Goal: Information Seeking & Learning: Learn about a topic

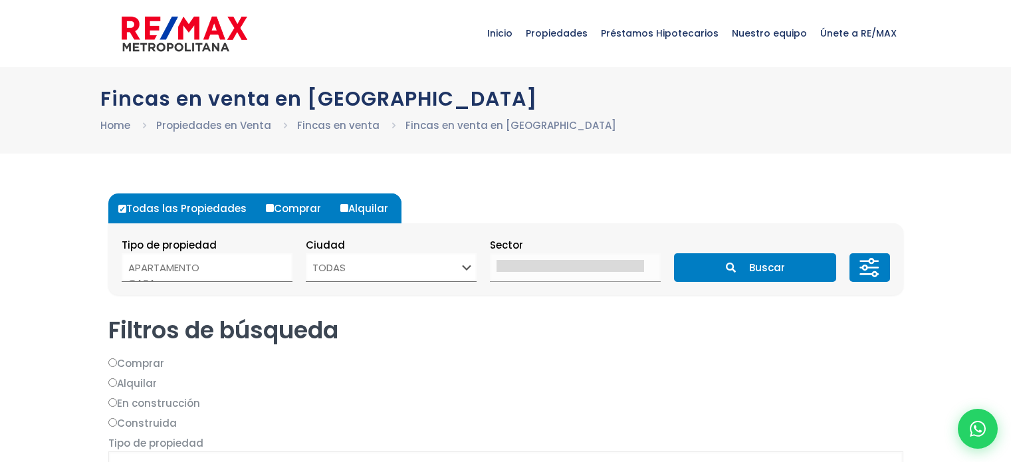
select select
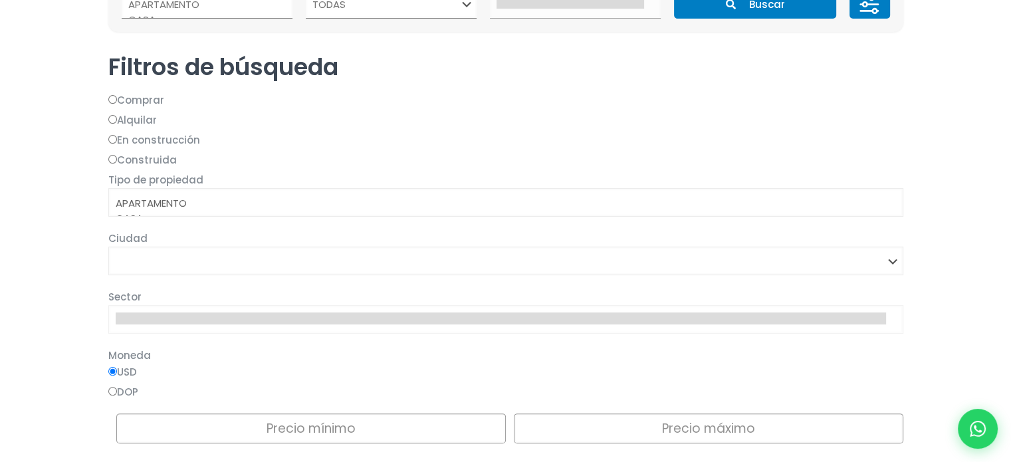
scroll to position [263, 0]
click at [0, 0] on input "DOP" at bounding box center [0, 0] width 0 height 0
radio input "true"
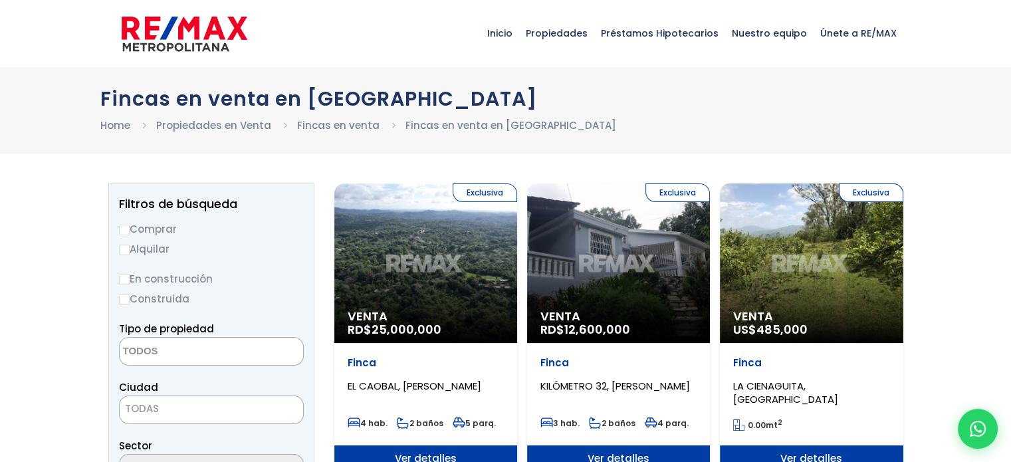
scroll to position [0, 0]
click at [125, 231] on input "Comprar" at bounding box center [124, 230] width 11 height 11
radio input "true"
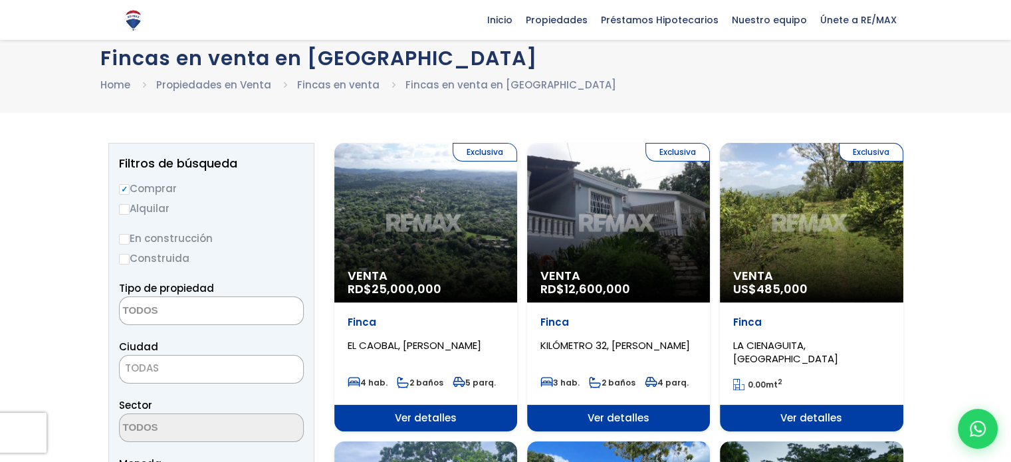
scroll to position [43, 0]
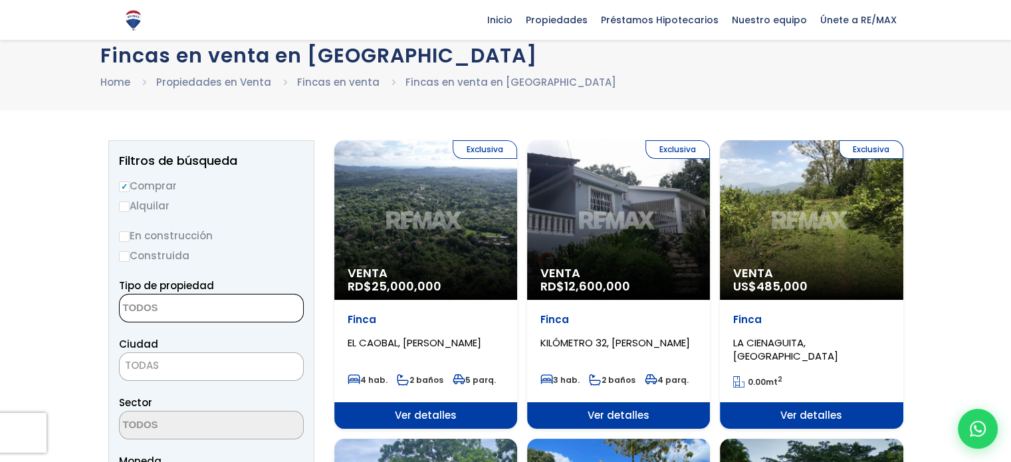
click at [167, 304] on textarea "Search" at bounding box center [184, 308] width 129 height 29
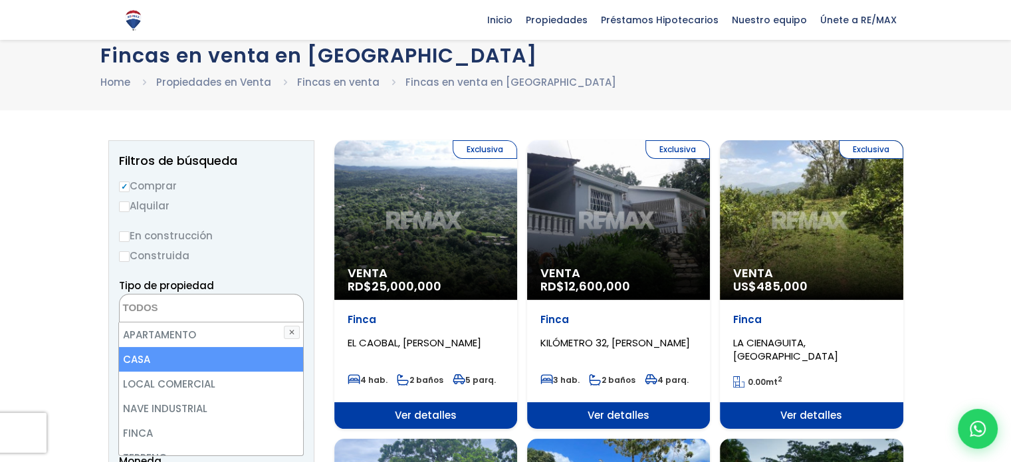
click at [149, 363] on li "CASA" at bounding box center [210, 359] width 183 height 25
select select "house"
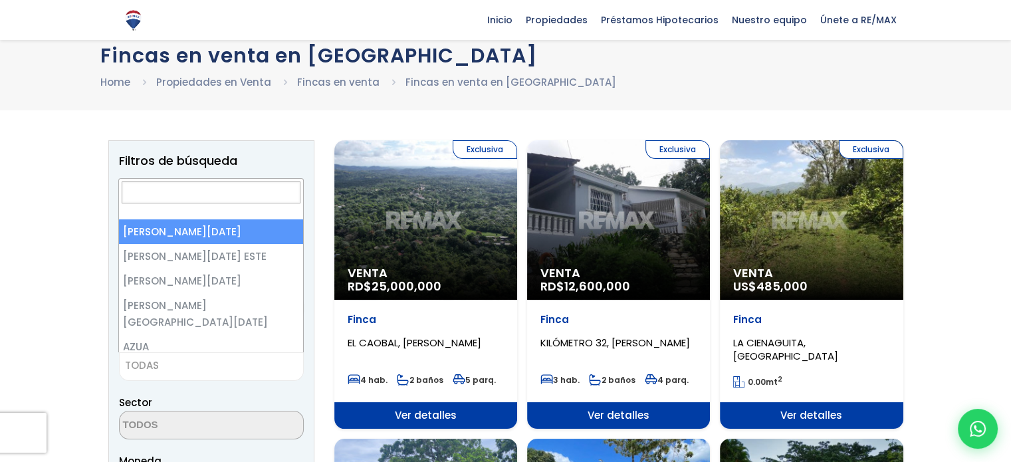
click at [163, 360] on span "TODAS" at bounding box center [211, 365] width 183 height 19
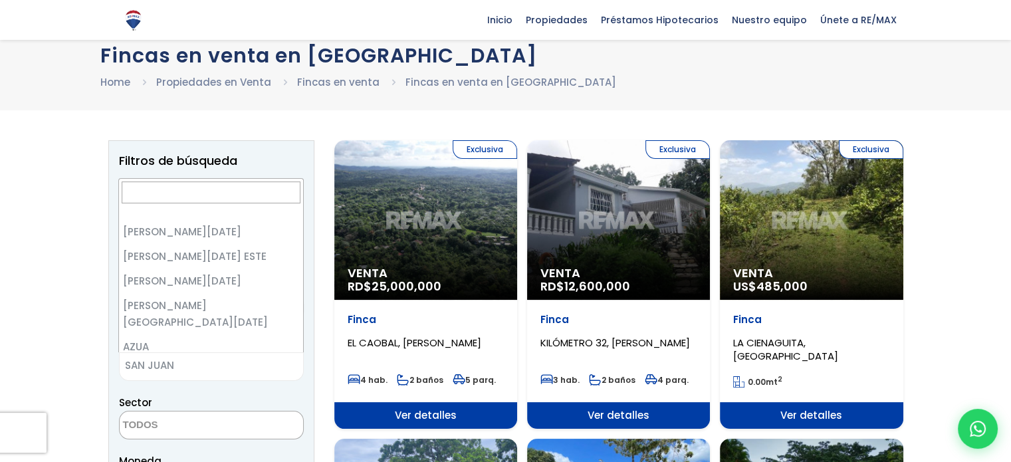
scroll to position [2581, 0]
click at [187, 356] on span "SAN JUAN" at bounding box center [195, 365] width 150 height 19
select select "106"
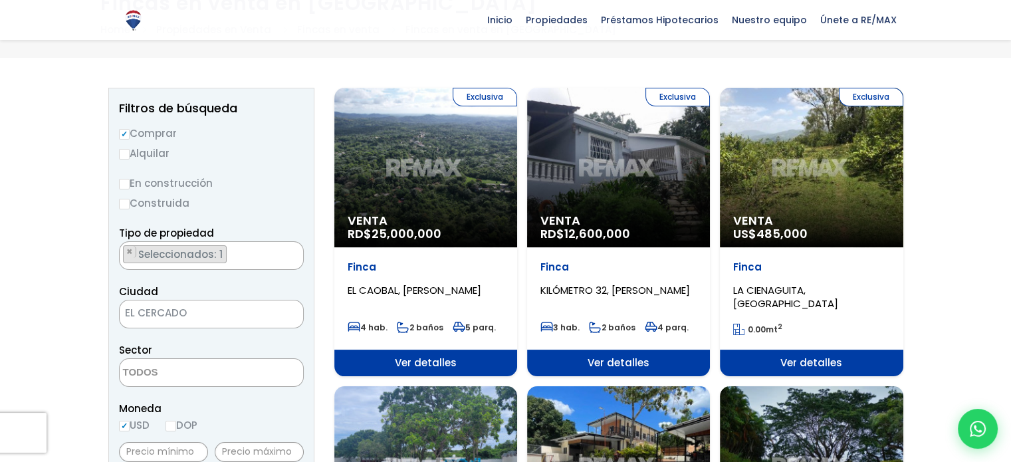
scroll to position [96, 0]
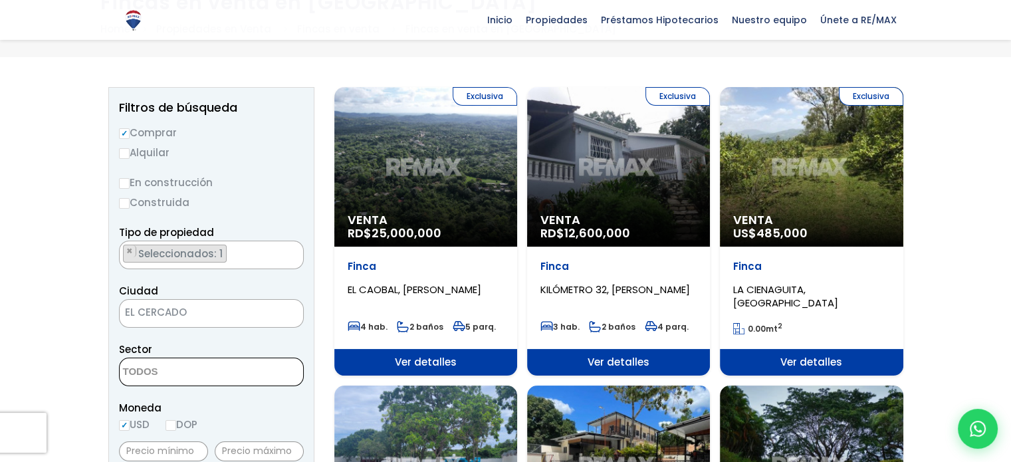
click at [165, 373] on textarea "Search" at bounding box center [184, 372] width 129 height 29
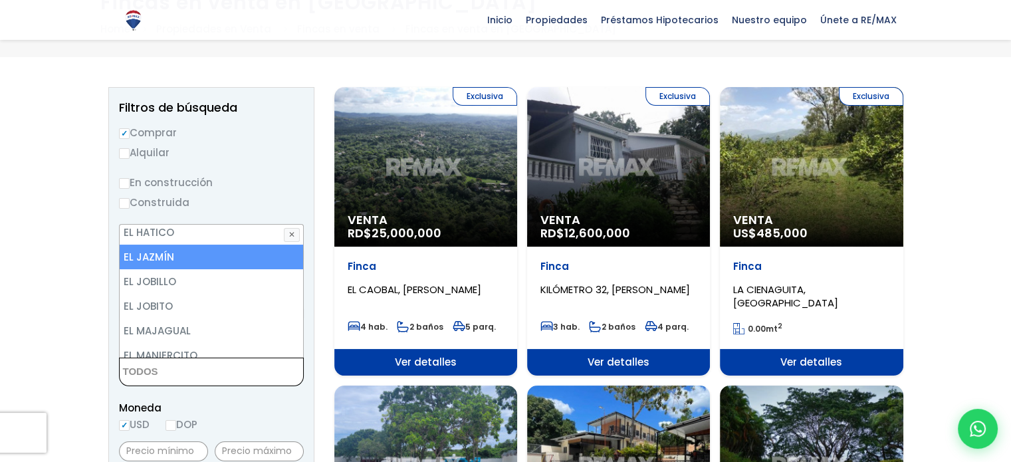
scroll to position [514, 0]
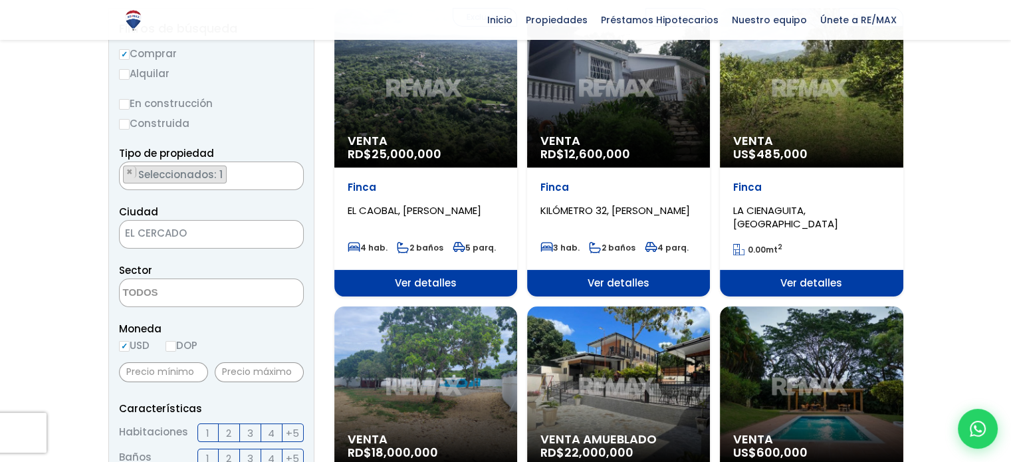
scroll to position [175, 0]
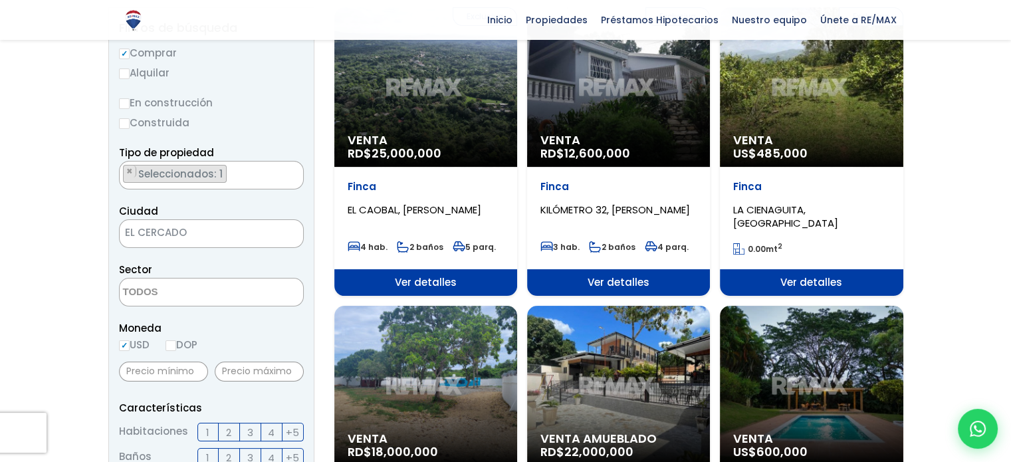
click at [170, 346] on input "DOP" at bounding box center [170, 345] width 11 height 11
radio input "true"
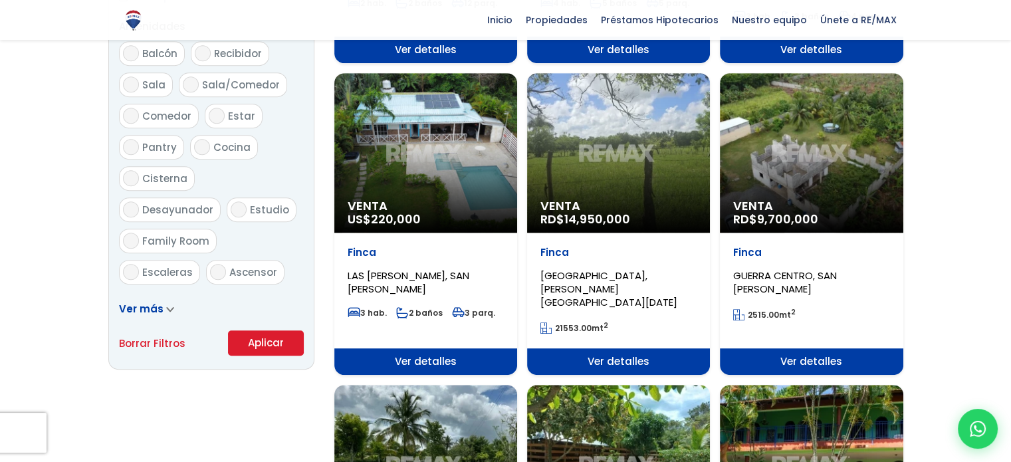
scroll to position [719, 0]
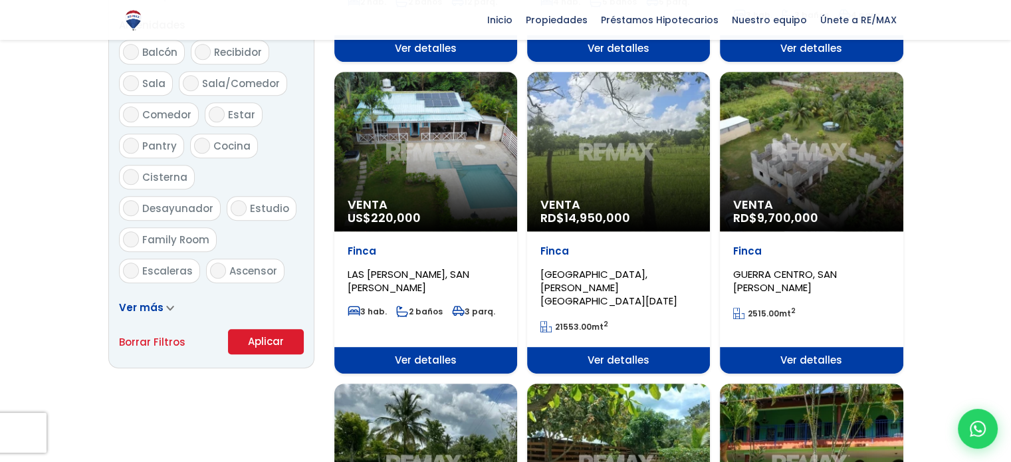
click at [253, 333] on button "Aplicar" at bounding box center [266, 341] width 76 height 25
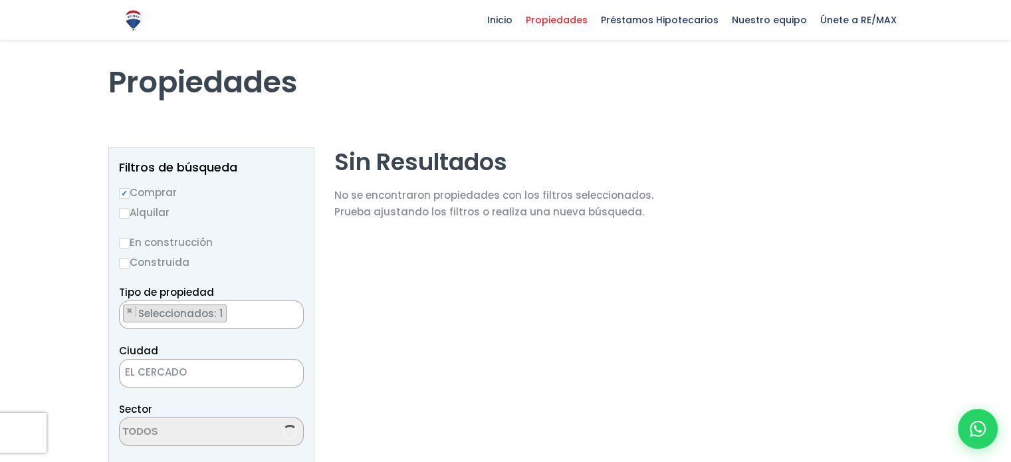
scroll to position [37, 0]
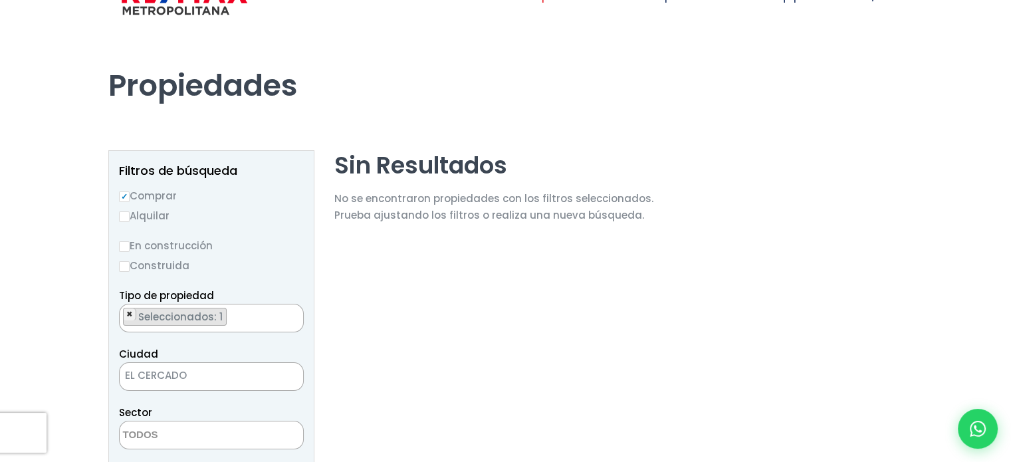
click at [127, 311] on span "×" at bounding box center [129, 314] width 7 height 12
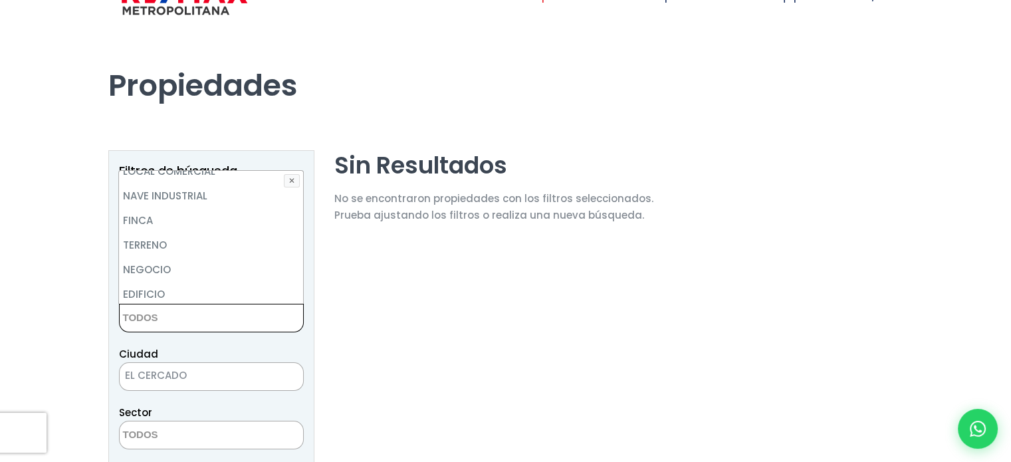
scroll to position [0, 0]
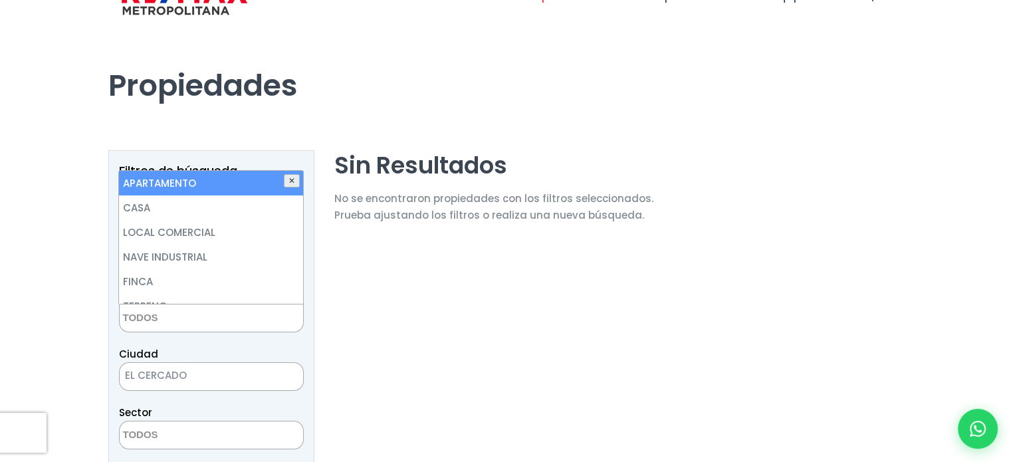
click at [294, 177] on button "✕" at bounding box center [292, 180] width 16 height 13
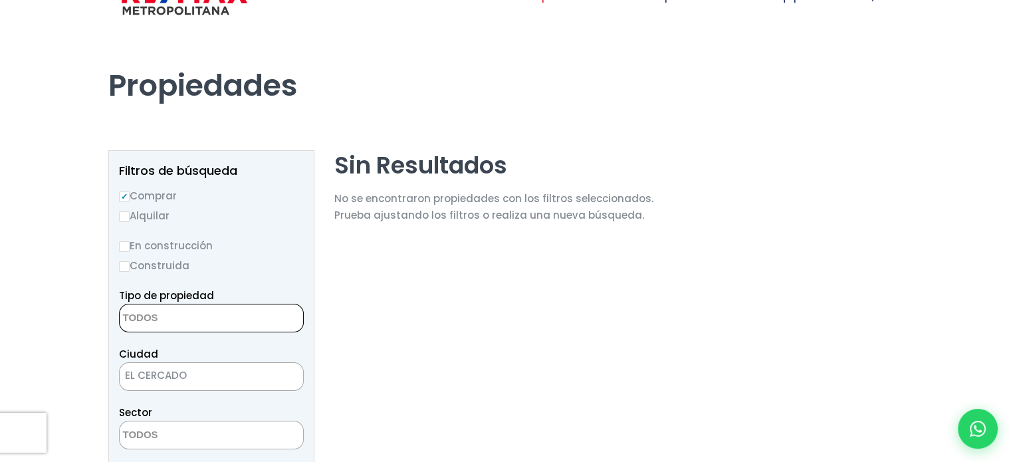
click at [174, 327] on textarea "Search" at bounding box center [184, 318] width 129 height 29
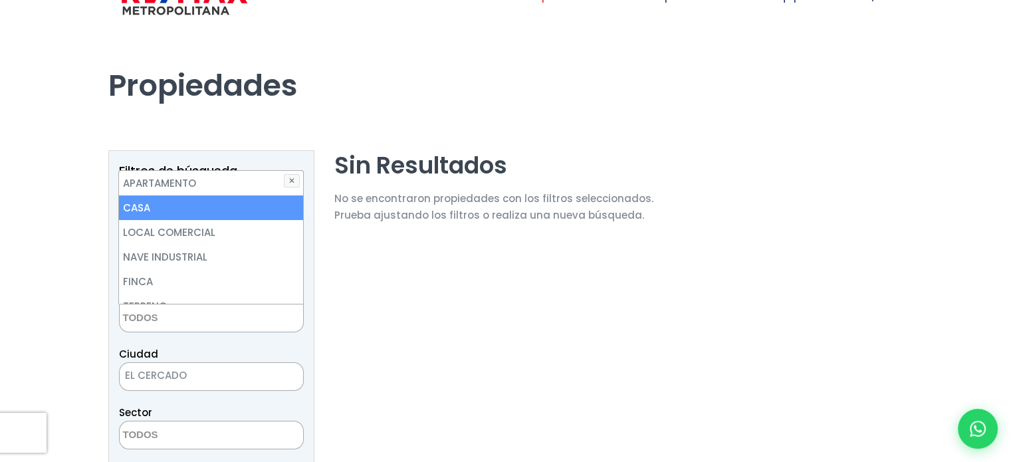
click at [162, 204] on li "CASA" at bounding box center [210, 207] width 183 height 25
select select "house"
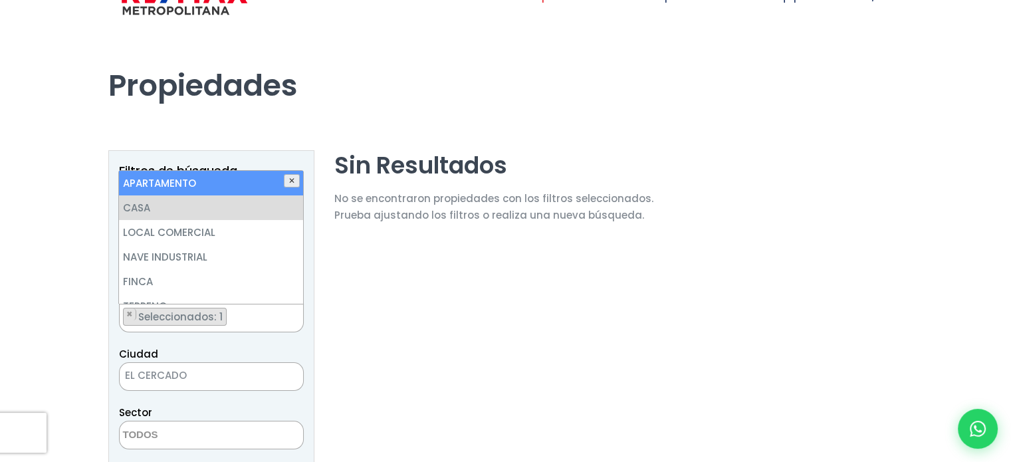
click at [288, 178] on button "✕" at bounding box center [292, 180] width 16 height 13
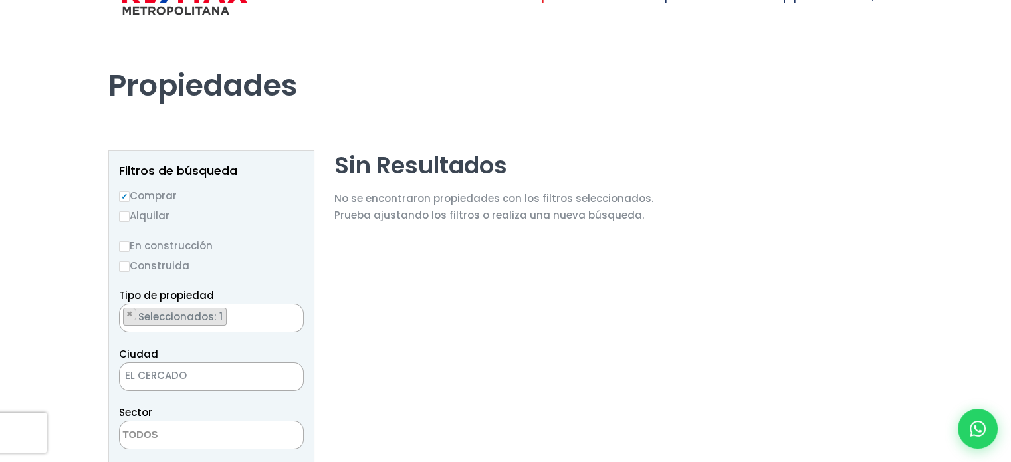
click at [128, 313] on span "×" at bounding box center [129, 314] width 7 height 12
select select
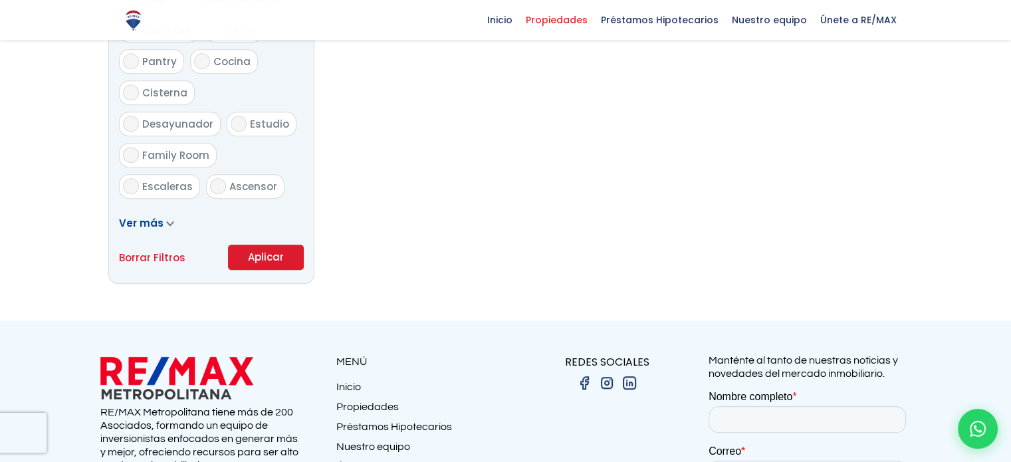
scroll to position [807, 0]
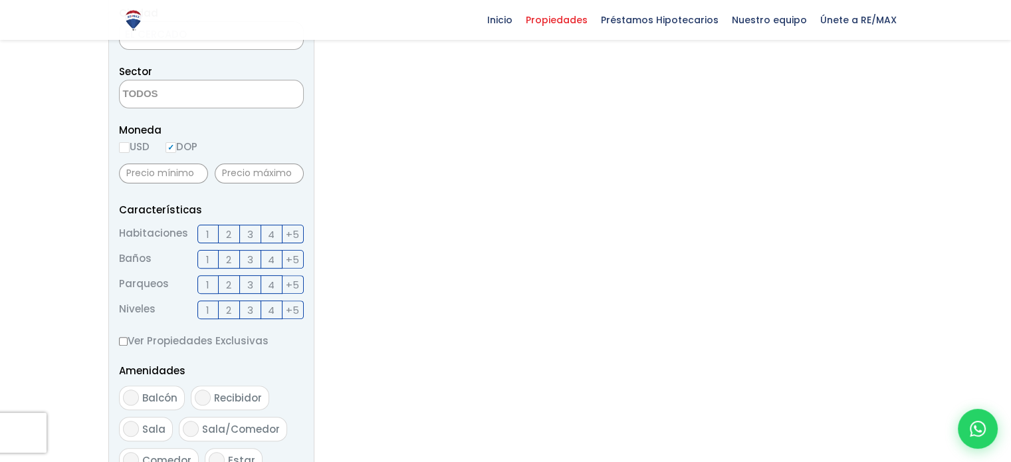
click at [266, 251] on form "Comprar Alquilar En construcción Construida Tipo de propiedad APARTAMENTO CASA …" at bounding box center [211, 272] width 185 height 853
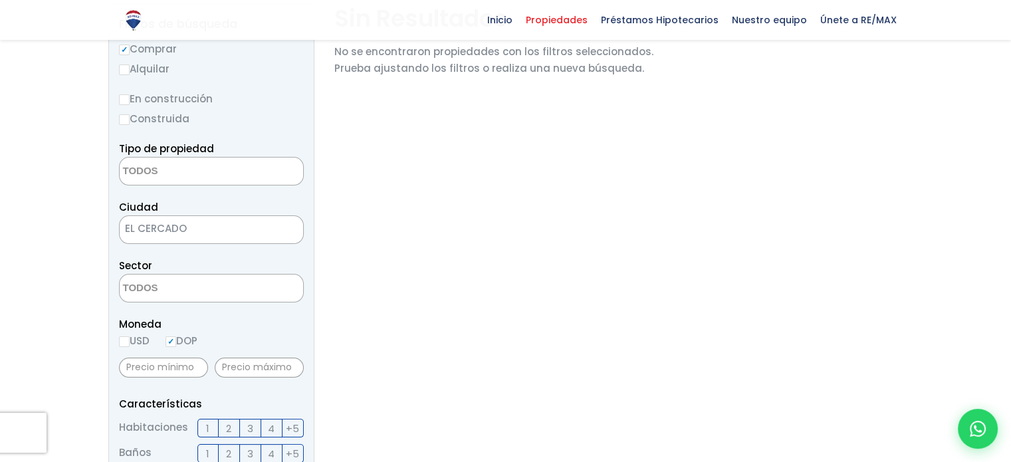
scroll to position [183, 0]
click at [123, 341] on input "USD" at bounding box center [124, 341] width 11 height 11
radio input "true"
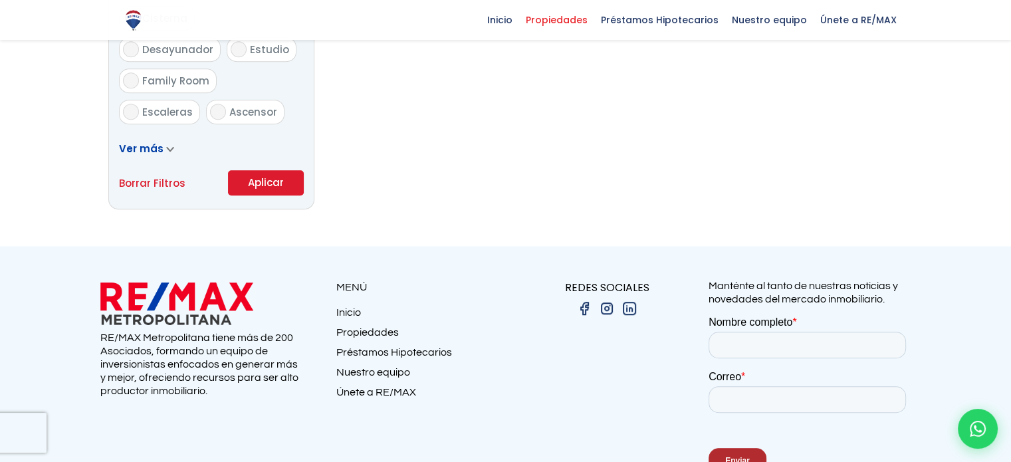
scroll to position [882, 0]
click at [278, 184] on button "Aplicar" at bounding box center [266, 181] width 76 height 25
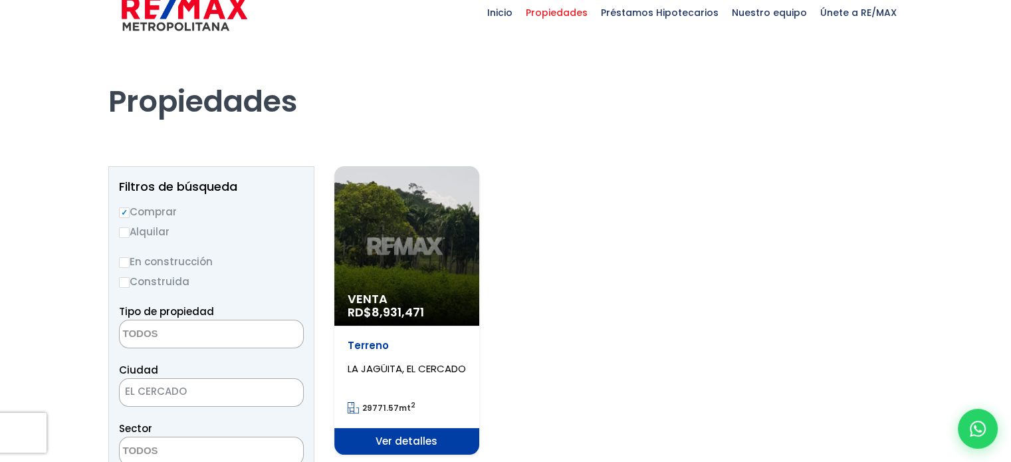
scroll to position [23, 0]
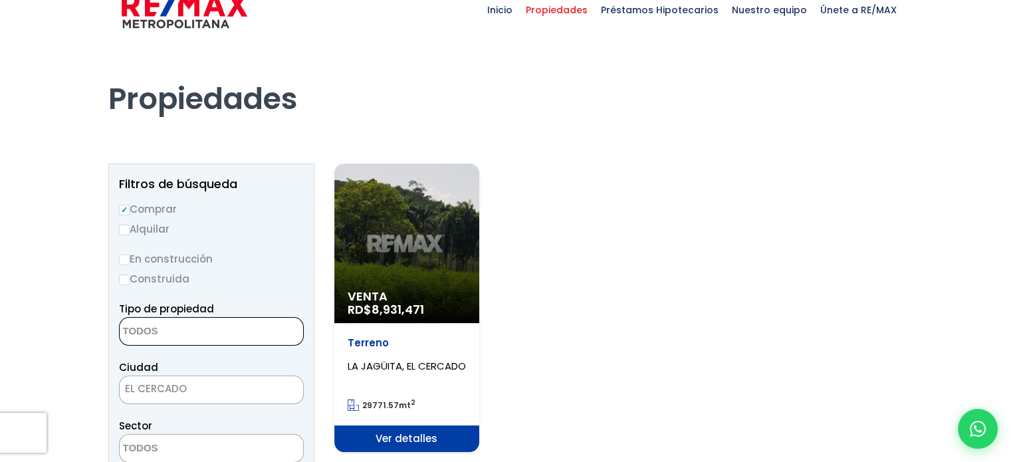
click at [165, 338] on textarea "Search" at bounding box center [184, 332] width 129 height 29
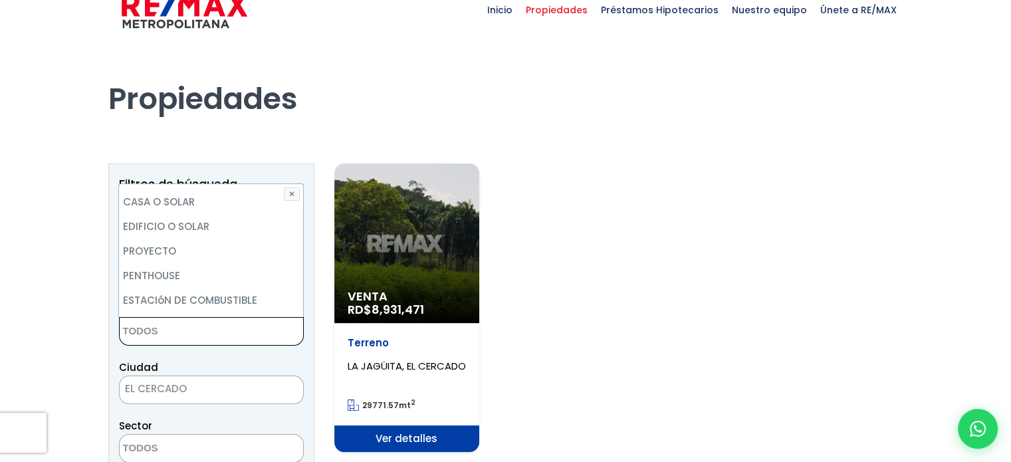
scroll to position [239, 0]
click at [183, 207] on li "CASA O SOLAR" at bounding box center [210, 203] width 183 height 25
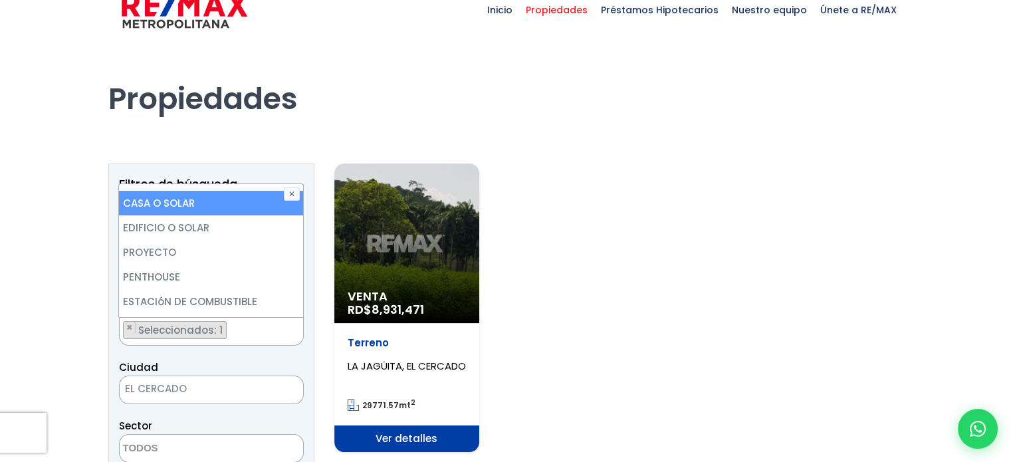
select select "house+or+land"
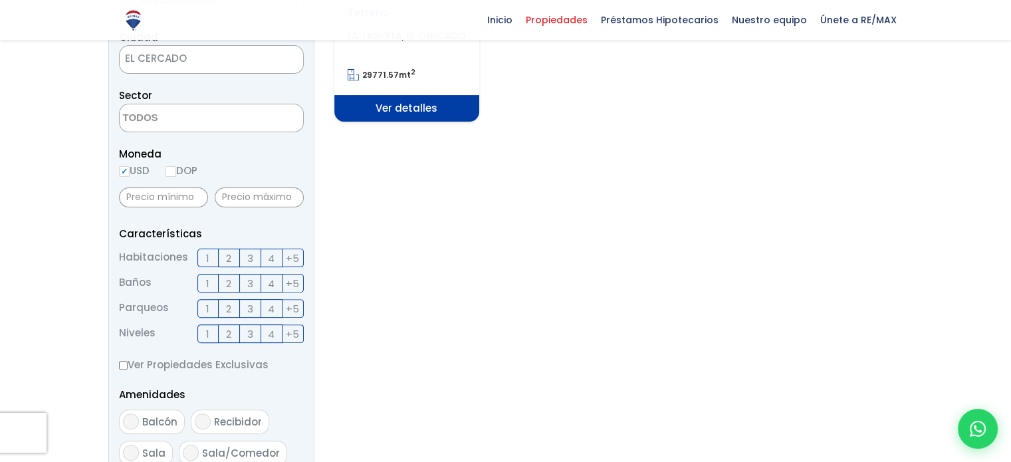
click at [261, 341] on form "Comprar Alquilar En construcción Construida Tipo de propiedad APARTAMENTO CASA …" at bounding box center [211, 296] width 185 height 853
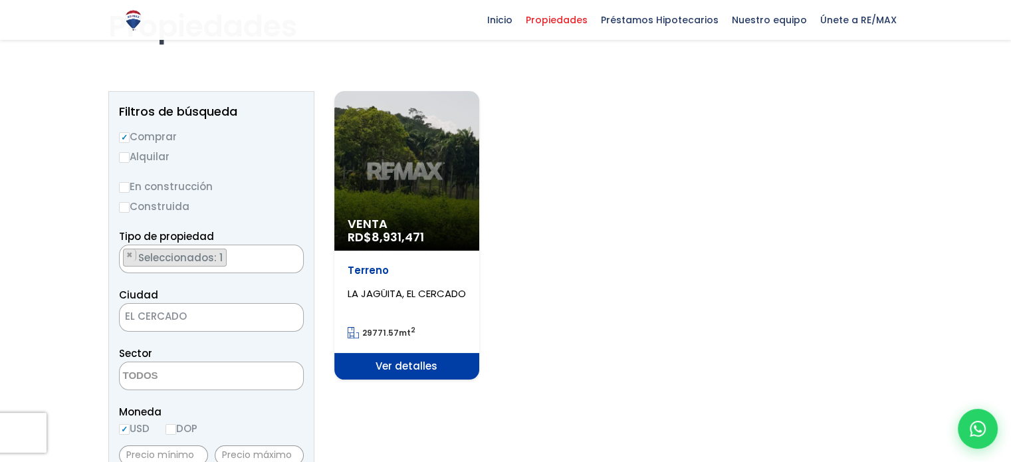
scroll to position [82, 0]
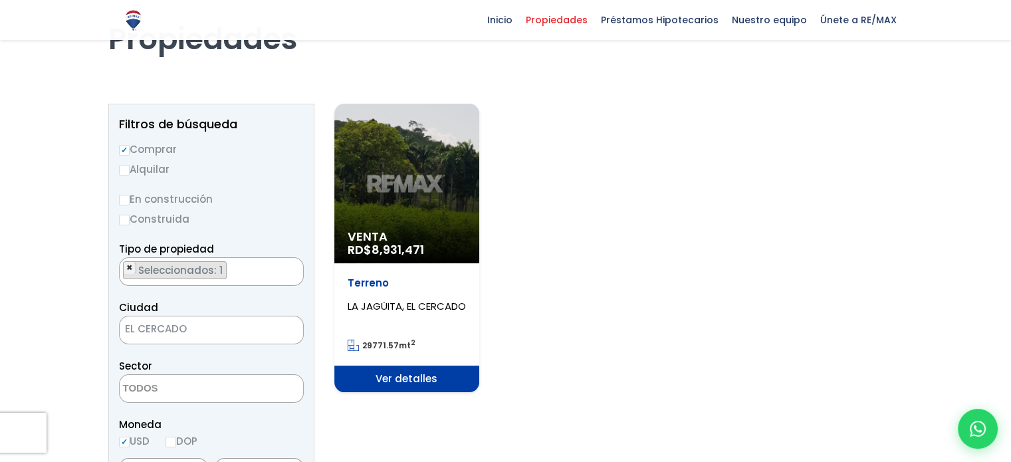
click at [130, 265] on span "×" at bounding box center [129, 268] width 7 height 12
select select
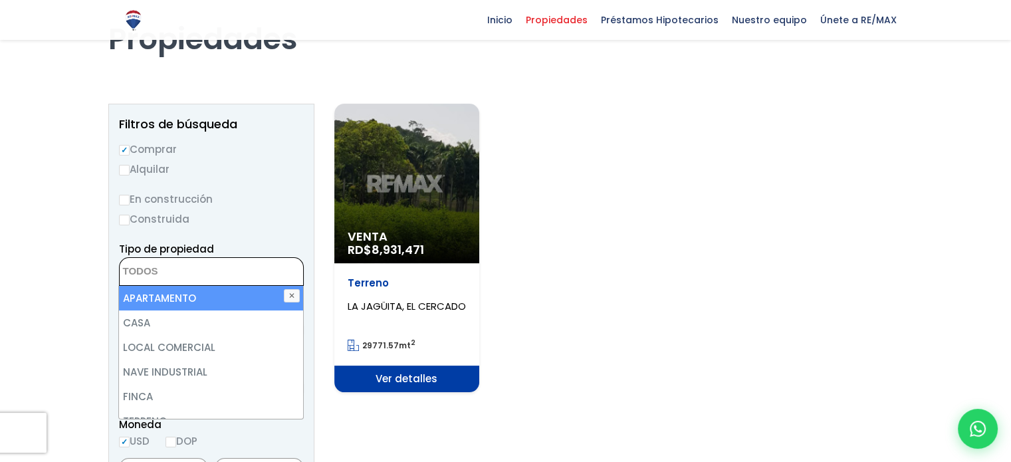
click at [141, 266] on textarea "Search" at bounding box center [184, 272] width 129 height 29
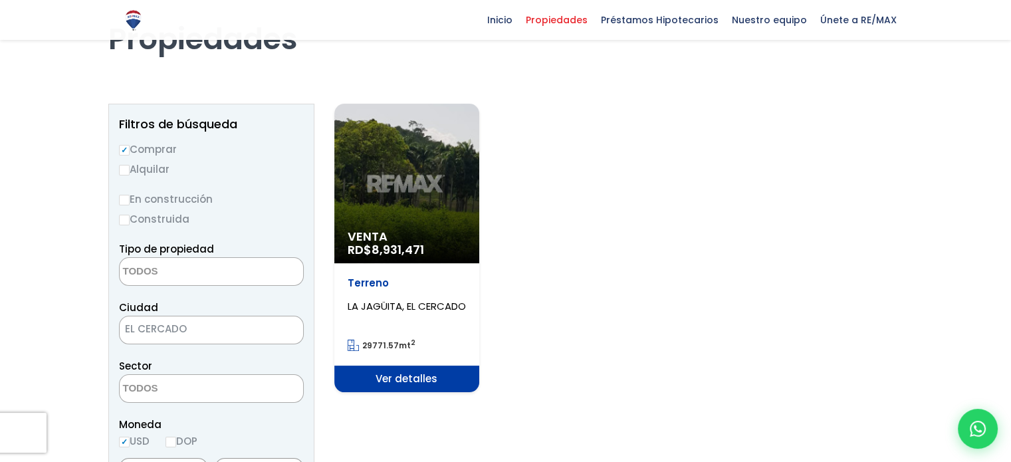
click at [122, 219] on input "Construida" at bounding box center [124, 220] width 11 height 11
radio input "true"
click at [125, 154] on input "Comprar" at bounding box center [124, 150] width 11 height 11
click at [124, 212] on label "Construida" at bounding box center [211, 219] width 185 height 17
click at [0, 0] on input "Construida" at bounding box center [0, 0] width 0 height 0
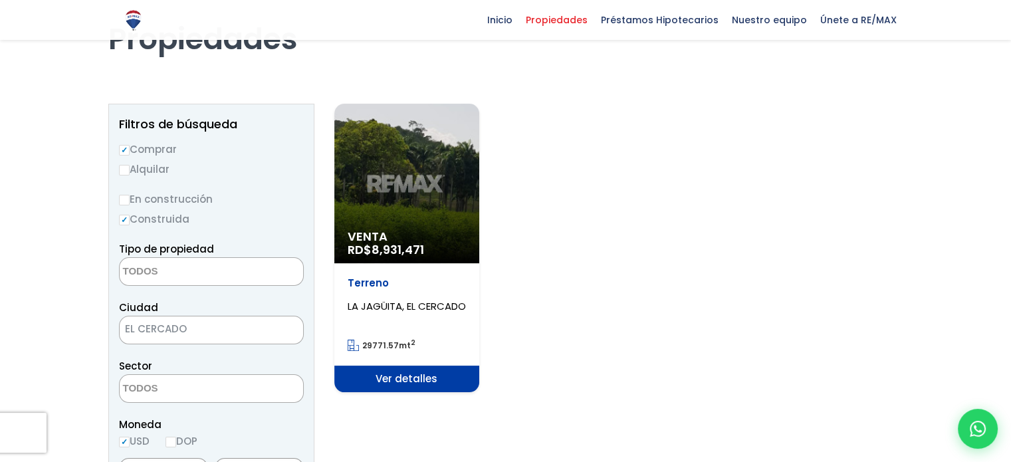
click at [125, 154] on input "Comprar" at bounding box center [124, 150] width 11 height 11
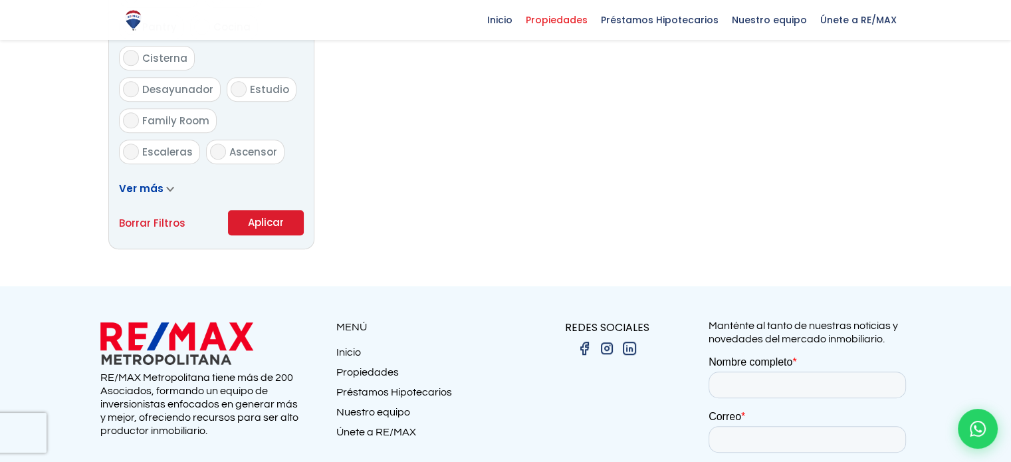
scroll to position [843, 0]
click at [162, 225] on link "Borrar Filtros" at bounding box center [152, 221] width 66 height 17
radio input "false"
select select
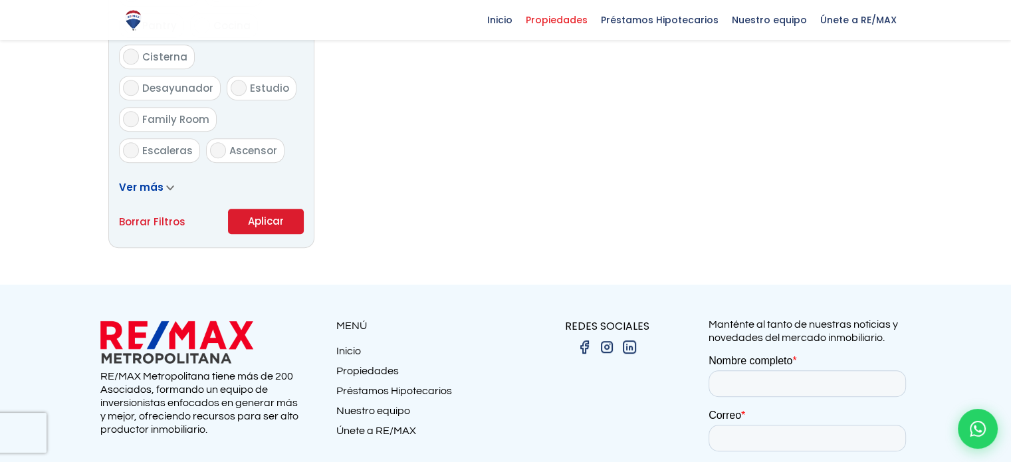
select select
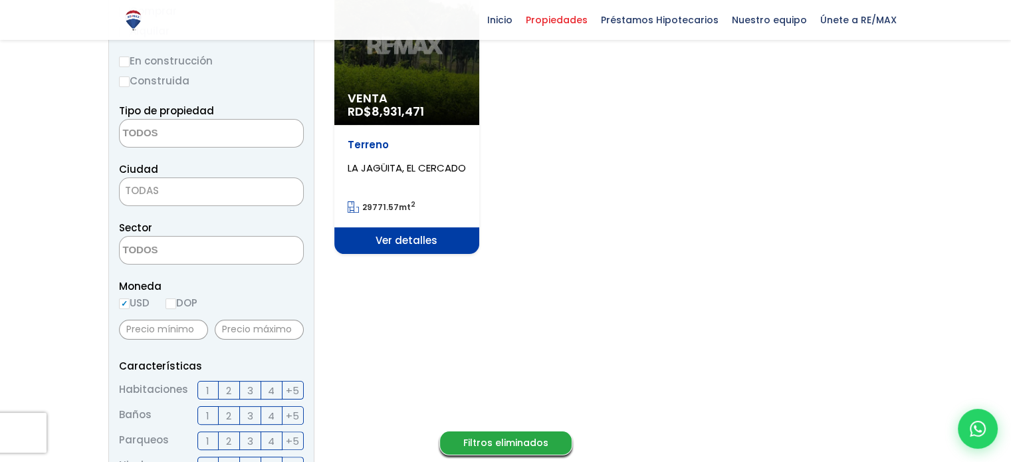
scroll to position [215, 0]
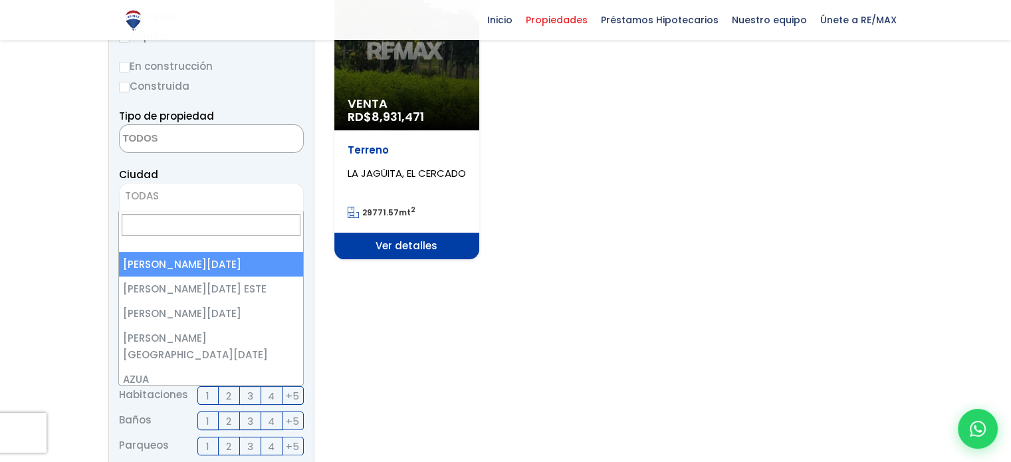
click at [172, 197] on span "TODAS" at bounding box center [211, 196] width 183 height 19
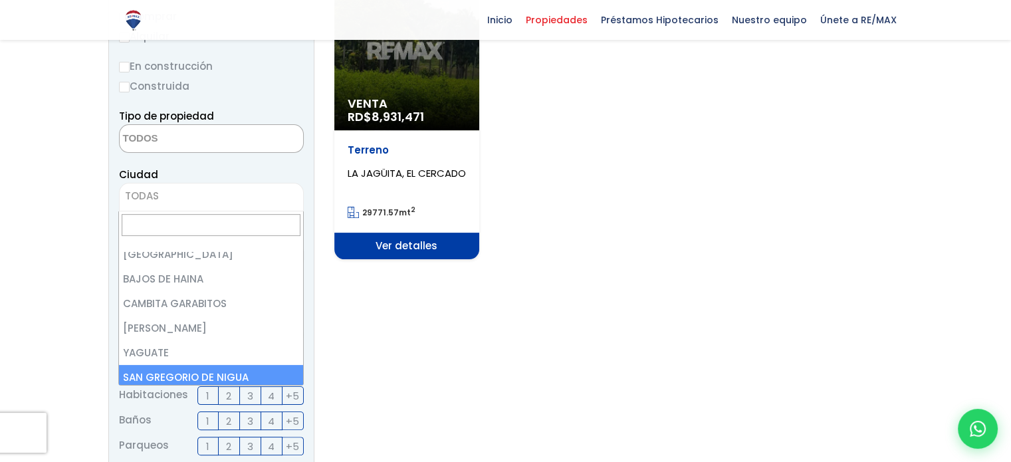
scroll to position [2597, 0]
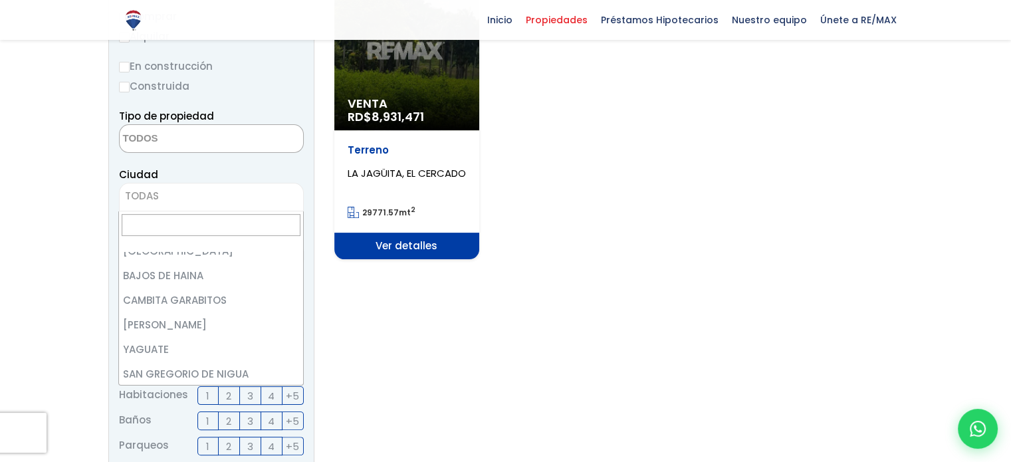
select select "106"
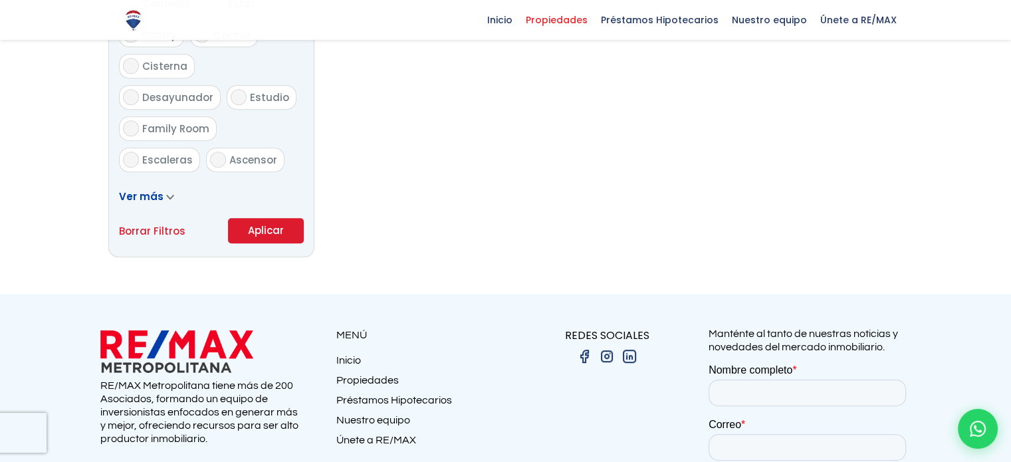
scroll to position [836, 0]
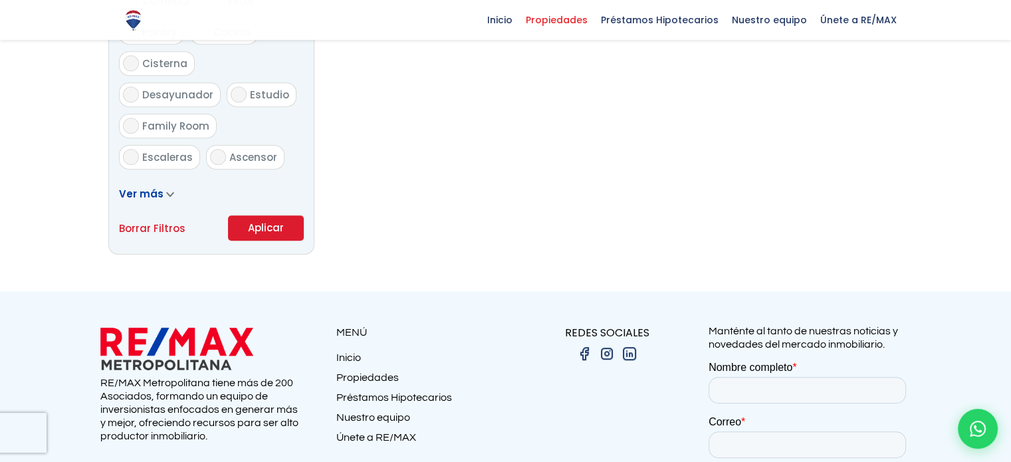
click at [274, 217] on button "Aplicar" at bounding box center [266, 227] width 76 height 25
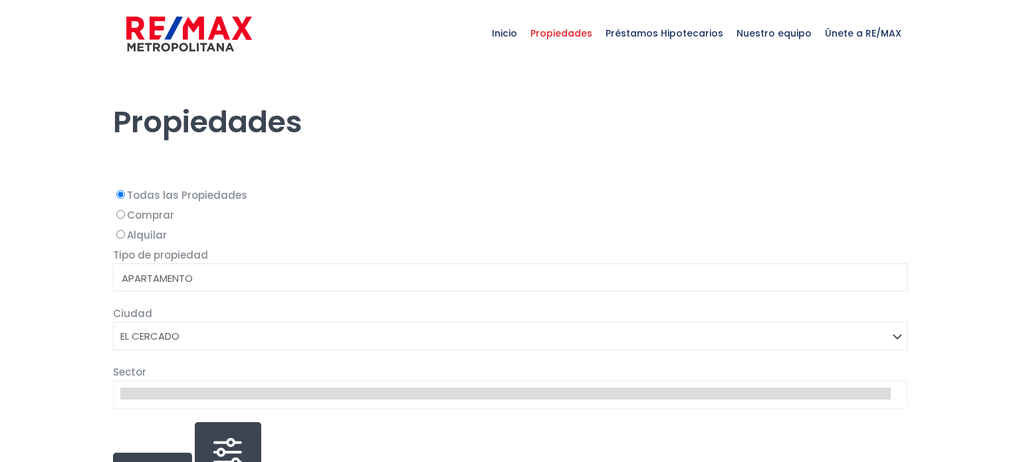
select select
select select "106"
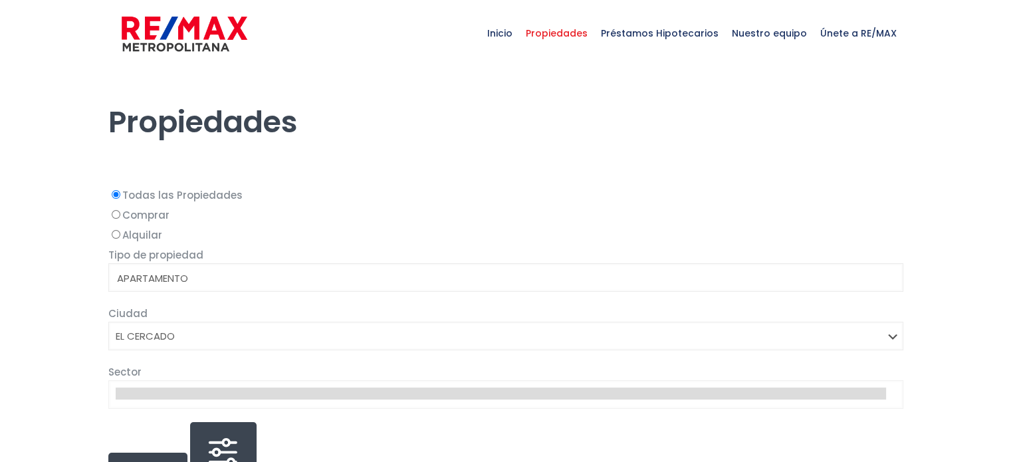
select select
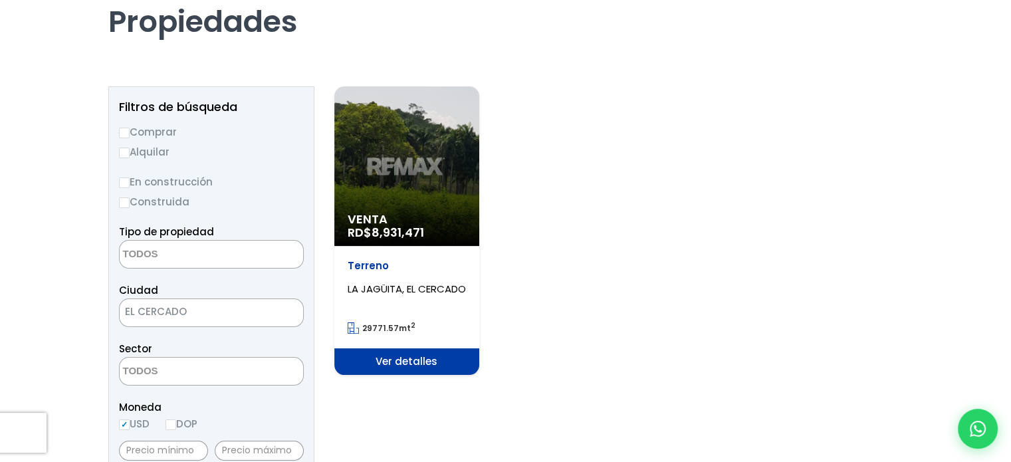
scroll to position [104, 0]
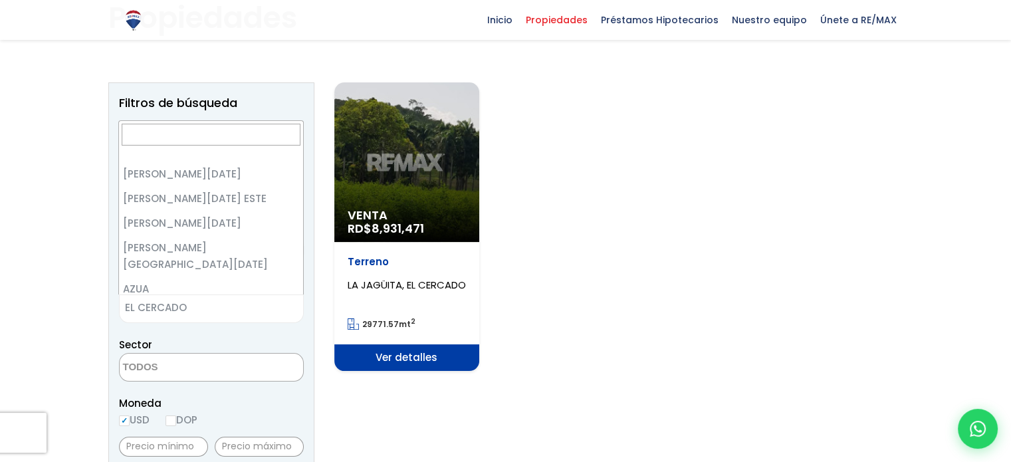
click at [199, 312] on span "EL CERCADO" at bounding box center [195, 307] width 150 height 19
select select "104"
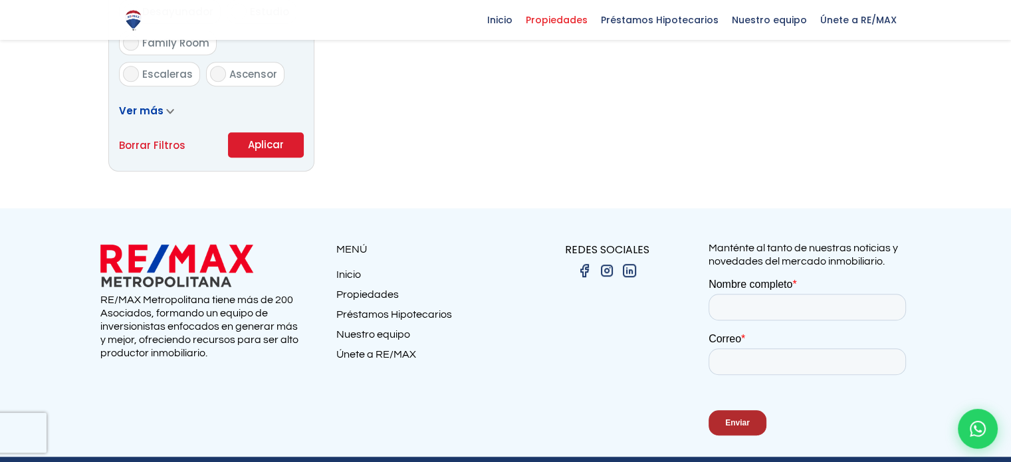
scroll to position [918, 0]
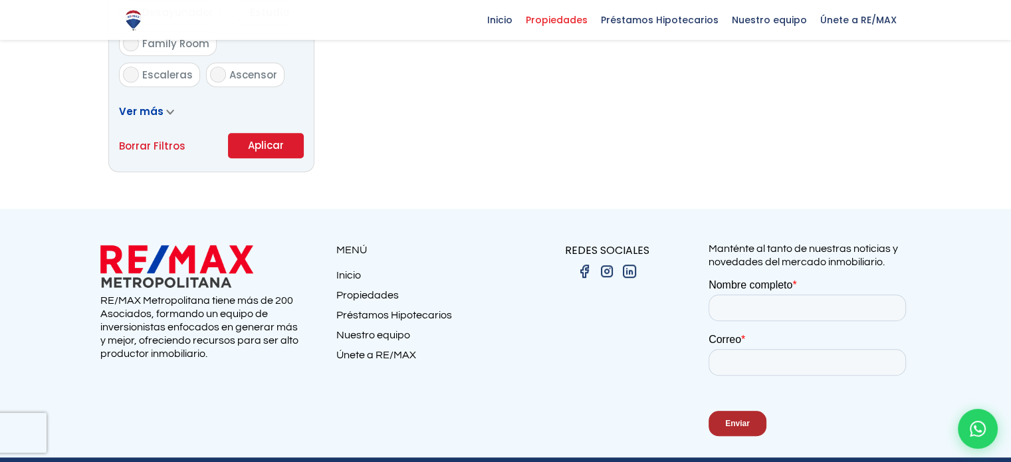
click at [290, 152] on button "Aplicar" at bounding box center [266, 145] width 76 height 25
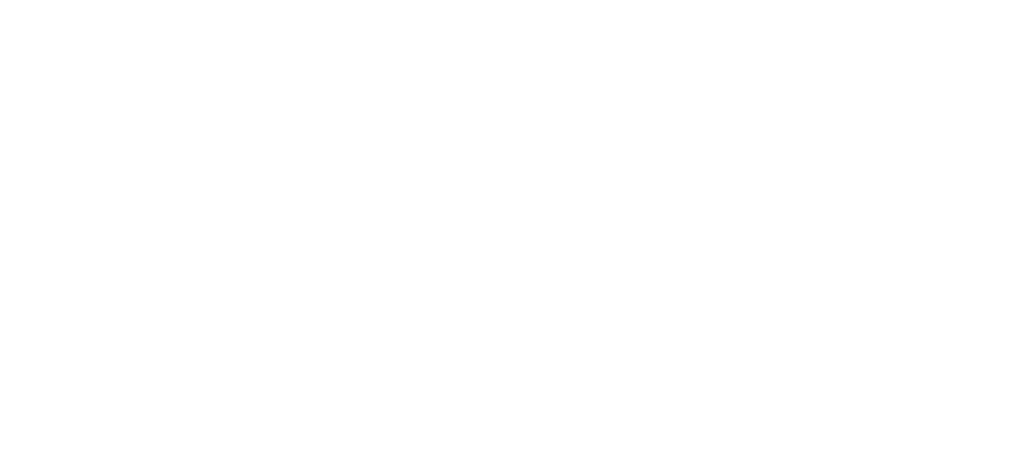
select select
select select "104"
select select
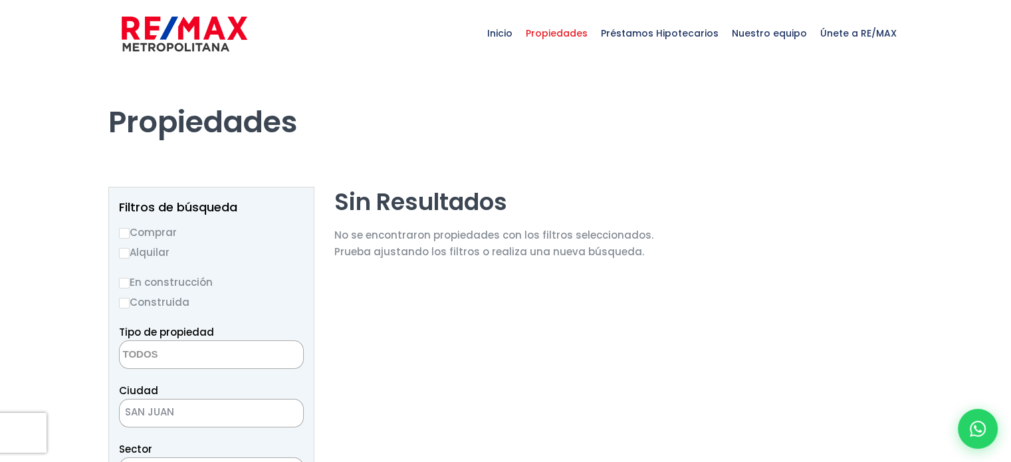
click at [197, 27] on img at bounding box center [185, 34] width 126 height 40
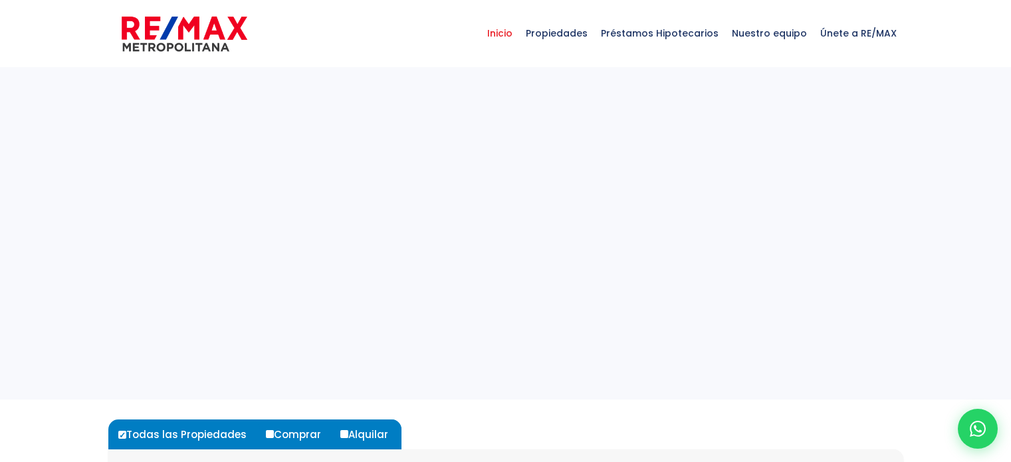
select select
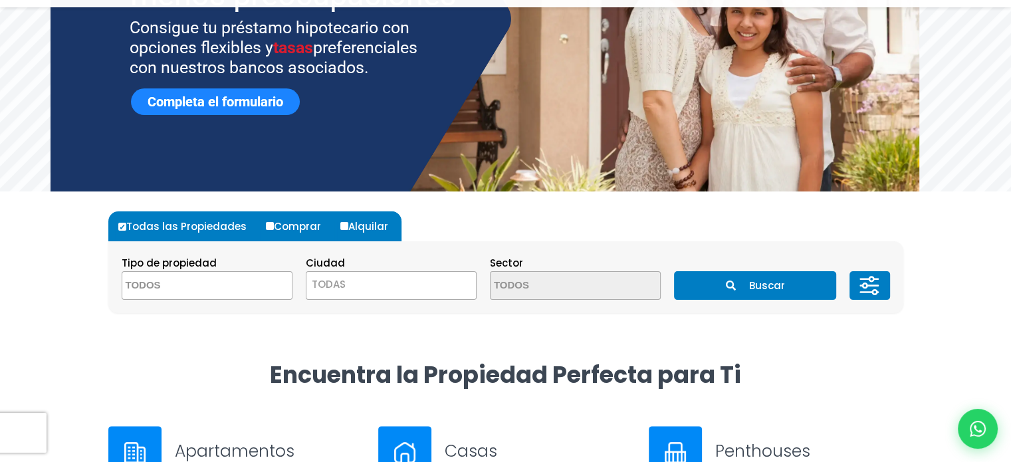
scroll to position [221, 0]
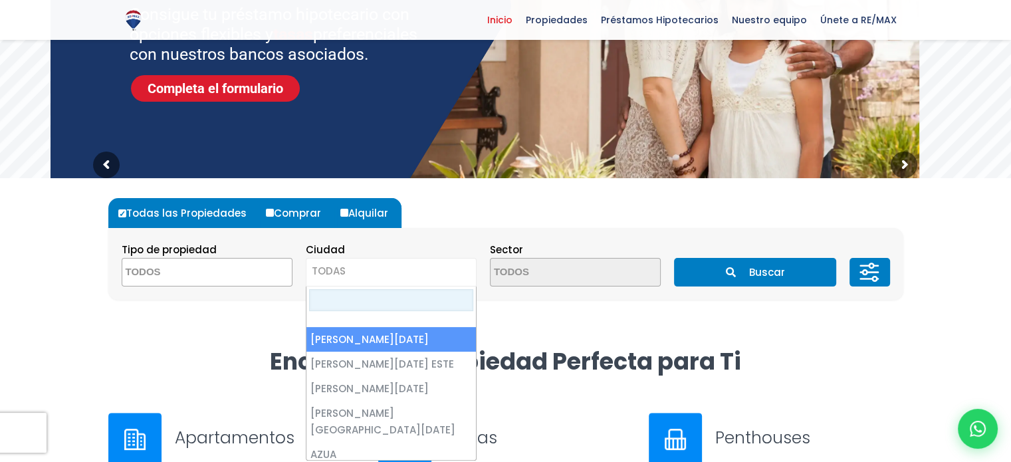
click at [387, 270] on span "TODAS" at bounding box center [390, 271] width 169 height 19
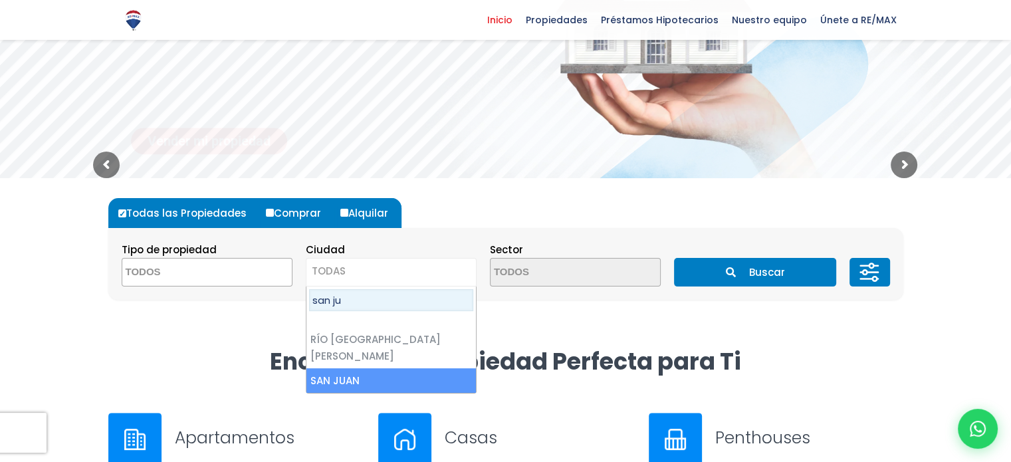
type input "san ju"
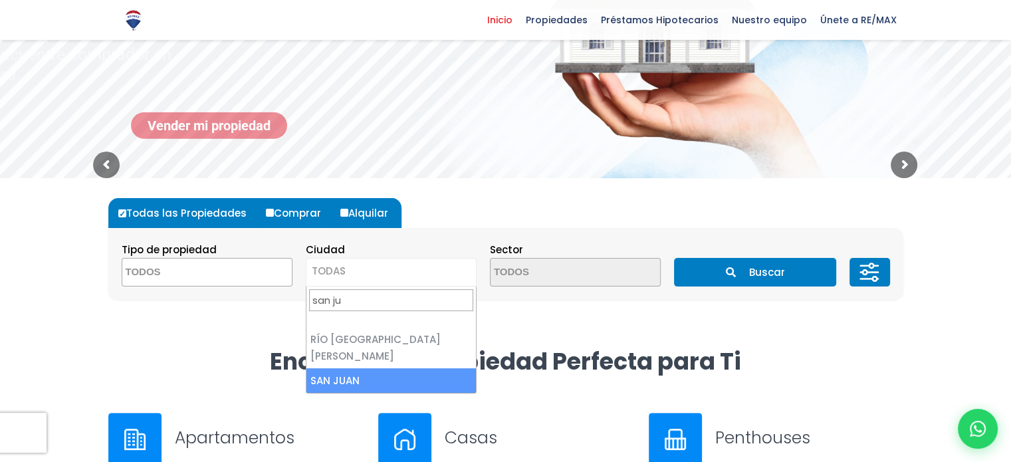
select select "104"
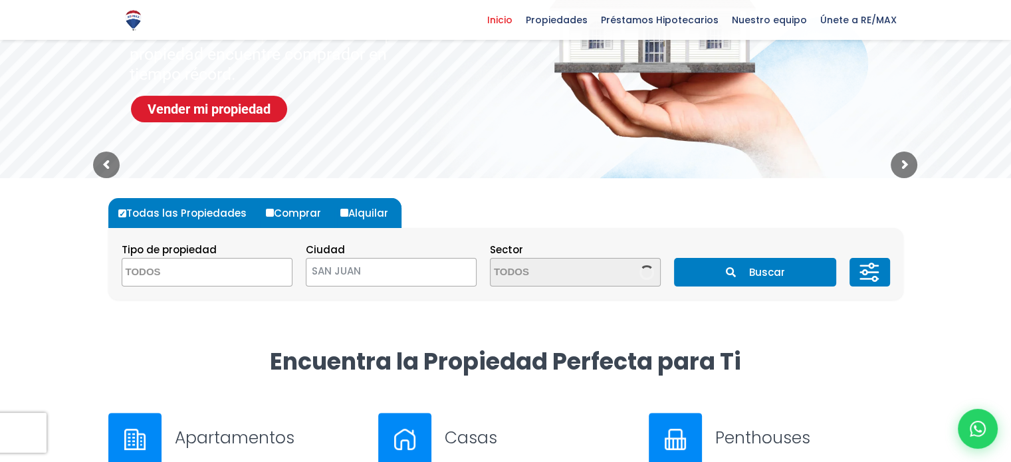
click at [739, 276] on button "Buscar" at bounding box center [755, 272] width 162 height 29
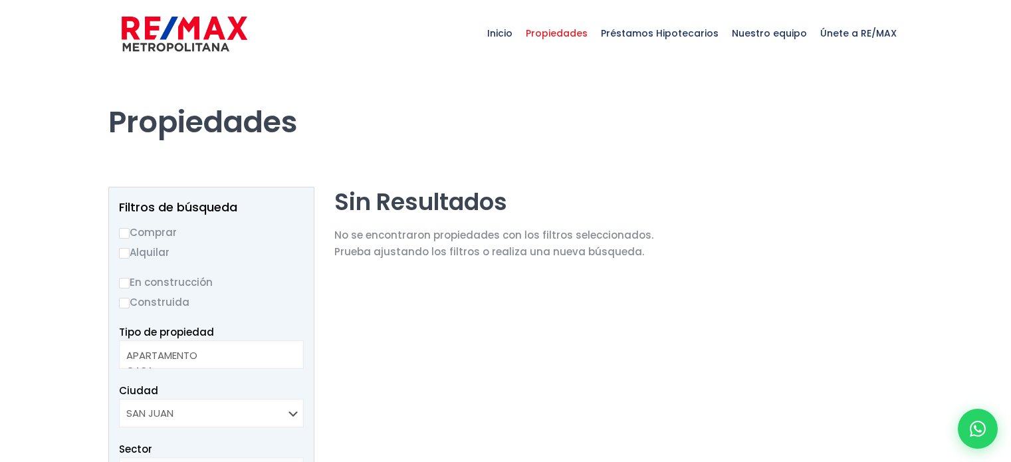
select select
